Goal: Information Seeking & Learning: Learn about a topic

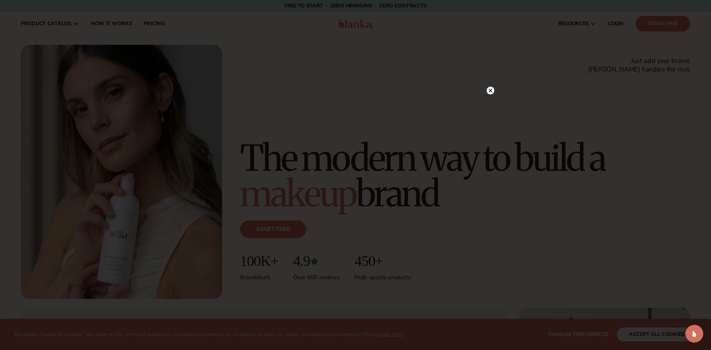
click at [490, 91] on icon at bounding box center [491, 91] width 4 height 4
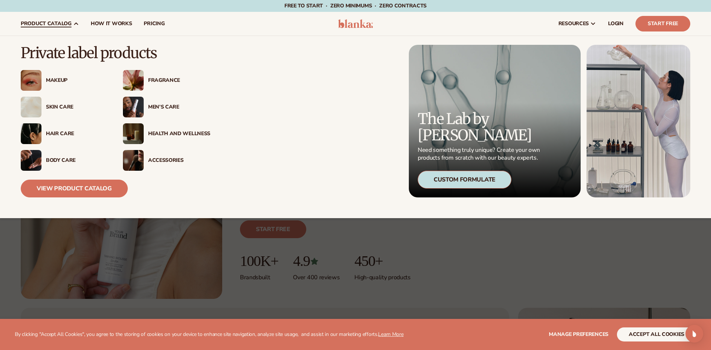
click at [60, 110] on div "Skin Care" at bounding box center [77, 107] width 62 height 6
